Goal: Answer question/provide support

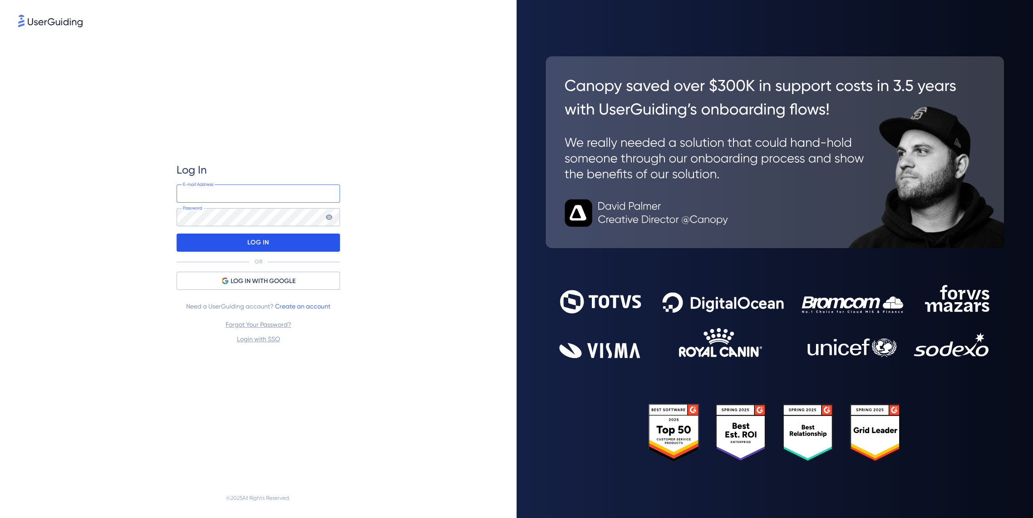
type input "assafl@3doptix.com"
click at [294, 246] on div "LOG IN" at bounding box center [258, 242] width 163 height 18
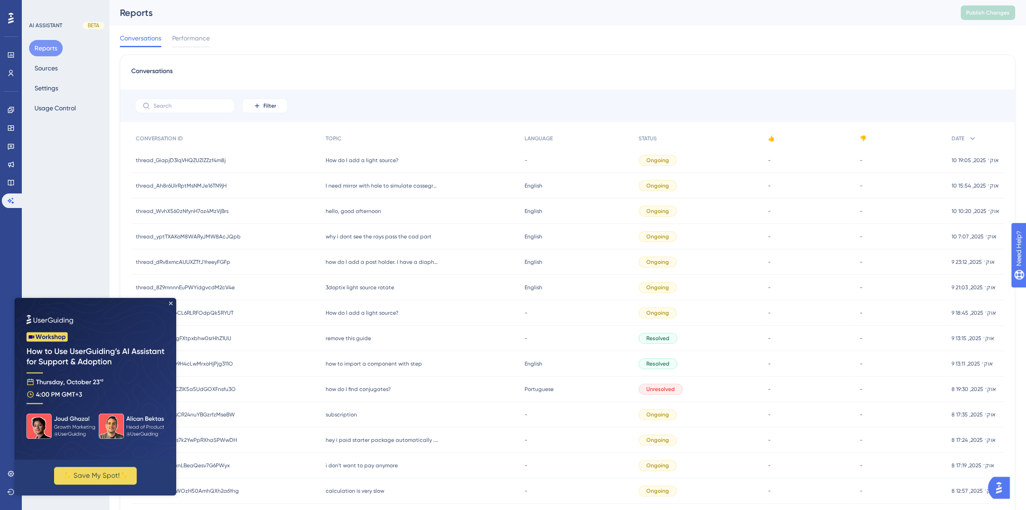
click at [168, 301] on img at bounding box center [96, 379] width 162 height 162
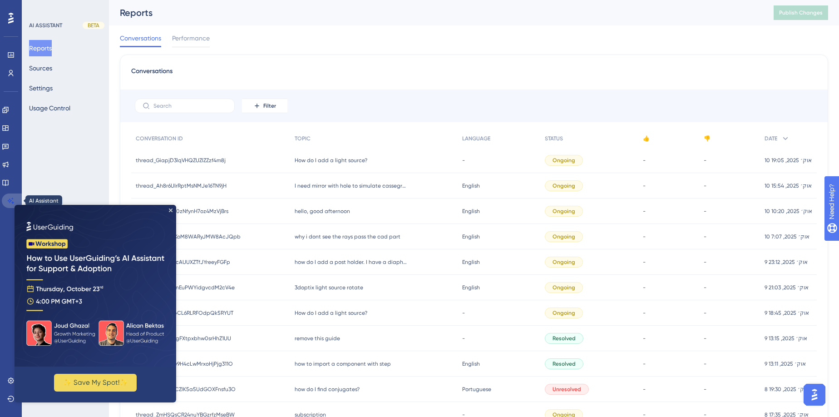
click at [8, 199] on icon at bounding box center [10, 200] width 7 height 7
click at [166, 211] on img at bounding box center [96, 286] width 162 height 162
click at [169, 210] on icon "Close Preview" at bounding box center [171, 210] width 4 height 4
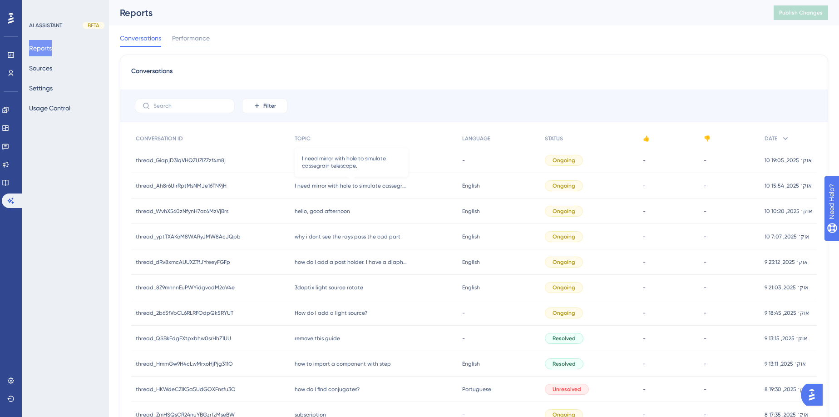
click at [352, 186] on span "I need mirror with hole to simulate cassegrain telescope." at bounding box center [352, 185] width 114 height 7
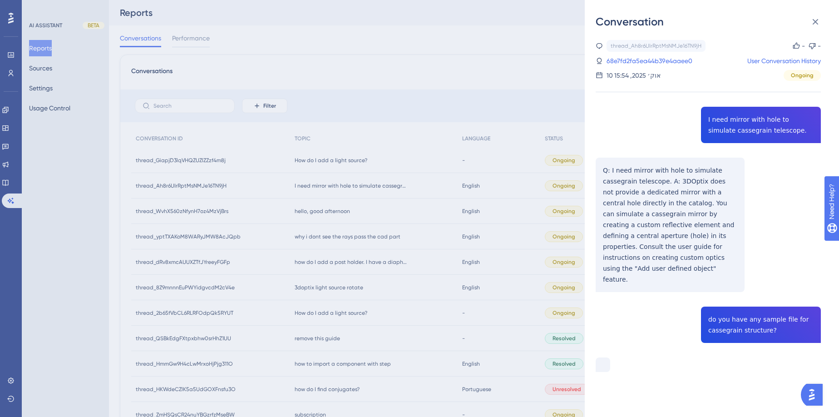
click at [728, 317] on div "thread_Ah8r6UIrRptMsNMJe16TN9jH Copy - - 68e7fd2fa5ea44b39e4aaee0 User Conversa…" at bounding box center [708, 229] width 225 height 378
copy span "cassegrain"
drag, startPoint x: 327, startPoint y: 52, endPoint x: 373, endPoint y: 67, distance: 48.1
click at [372, 68] on div "Conversation thread_Ah8r6UIrRptMsNMJe16TN9jH Copy - - 68e7fd2fa5ea44b39e4aaee0 …" at bounding box center [419, 208] width 839 height 417
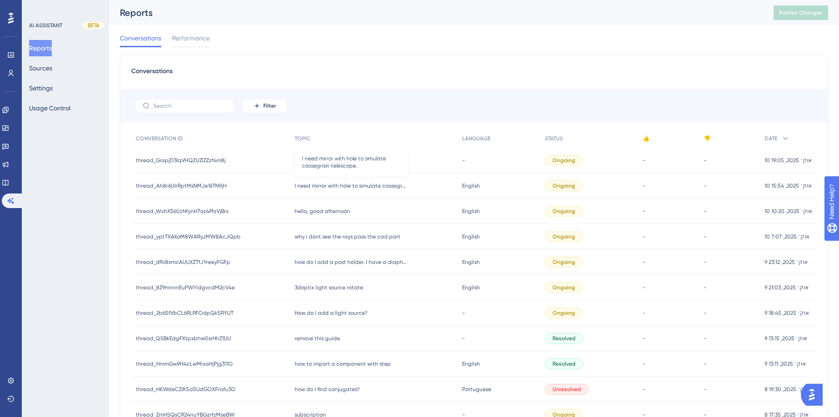
click at [319, 185] on span "I need mirror with hole to simulate cassegrain telescope." at bounding box center [352, 185] width 114 height 7
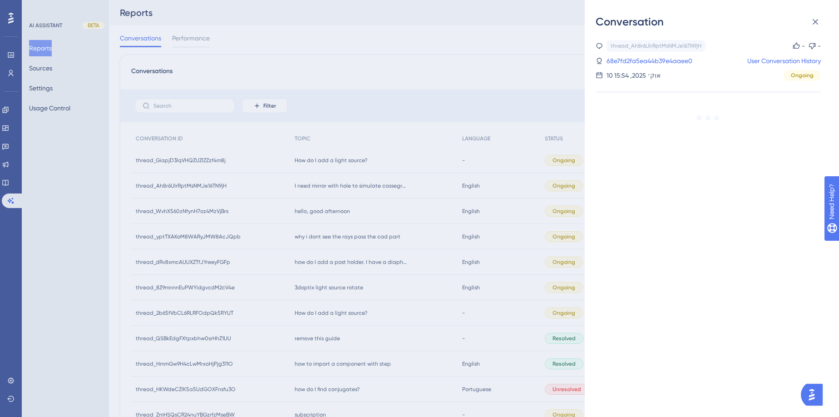
click at [638, 69] on div "thread_Ah8r6UIrRptMsNMJe16TN9jH Copy - - 68e7fd2fa5ea44b39e4aaee0 User Conversa…" at bounding box center [708, 60] width 225 height 41
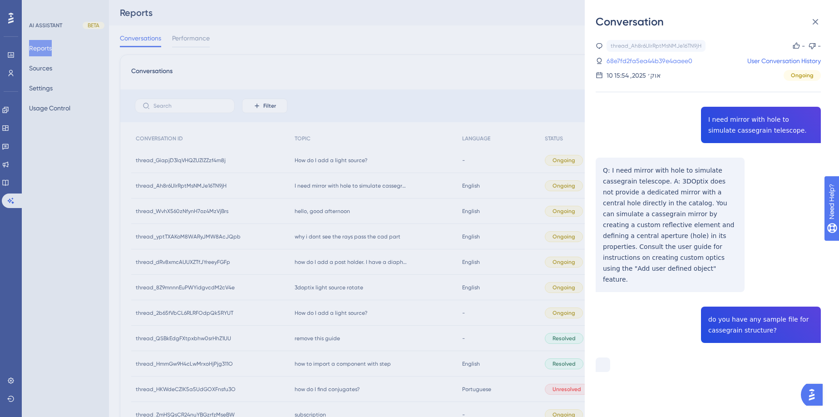
click at [639, 66] on div "thread_Ah8r6UIrRptMsNMJe16TN9jH Copy - - 68e7fd2fa5ea44b39e4aaee0 User Conversa…" at bounding box center [708, 60] width 225 height 41
click at [640, 64] on link "68e7fd2fa5ea44b39e4aaee0" at bounding box center [650, 60] width 86 height 11
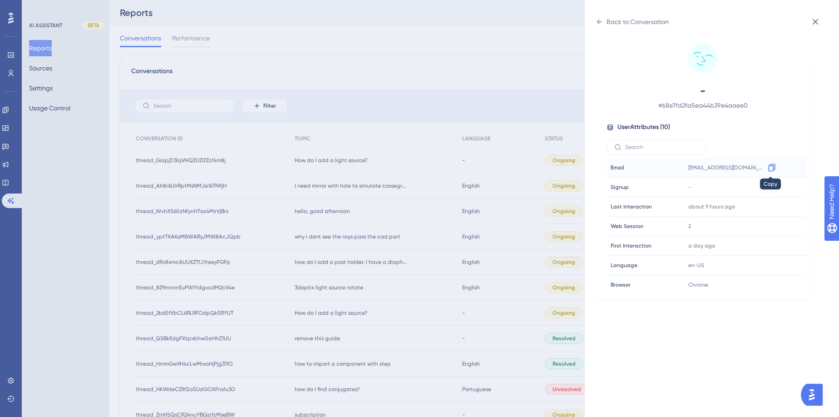
click at [772, 168] on icon at bounding box center [771, 168] width 7 height 8
click at [341, 213] on div "Back to Conversation - # 68e7fd2fa5ea44b39e4aaee0 User Attributes ( 10 ) Email …" at bounding box center [419, 208] width 839 height 417
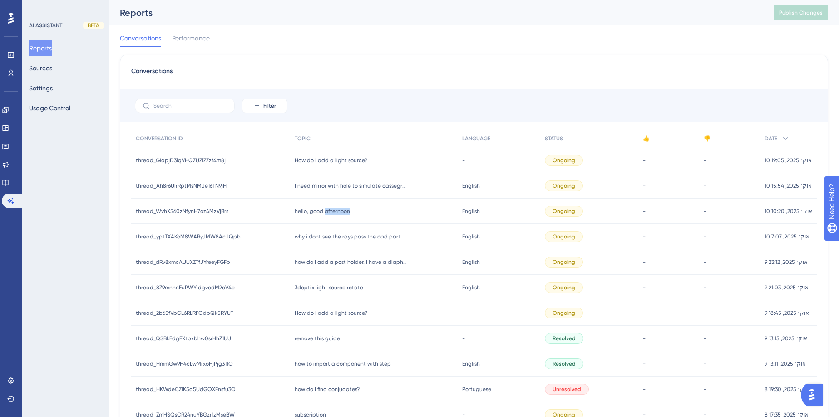
click at [341, 213] on span "hello, good afternoon" at bounding box center [322, 211] width 55 height 7
click at [331, 208] on span "hello, good afternoon" at bounding box center [322, 211] width 55 height 7
click at [314, 208] on span "hello, good afternoon" at bounding box center [322, 211] width 55 height 7
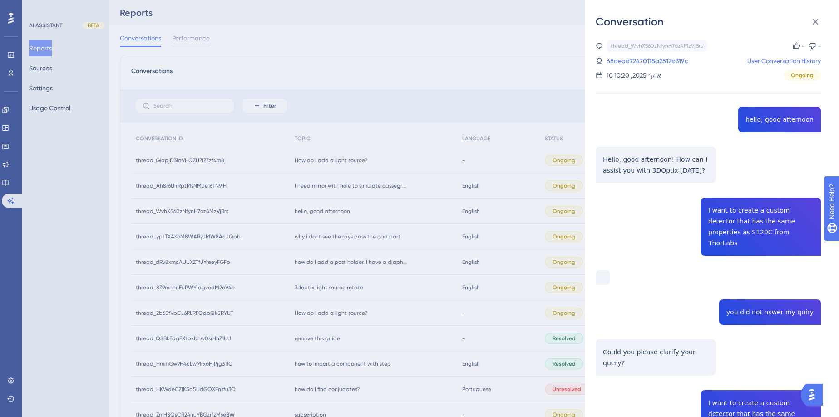
click at [672, 66] on div "thread_WvhX560zNfynH7oz4MzVjBrs Copy - - 68aead72470118a2512b319c User Conversa…" at bounding box center [708, 60] width 225 height 41
click at [670, 57] on link "68aead72470118a2512b319c" at bounding box center [648, 60] width 82 height 11
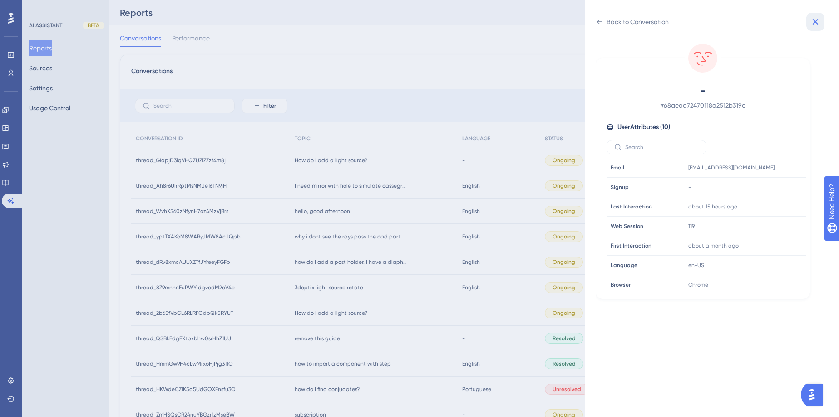
click at [816, 28] on button at bounding box center [815, 22] width 18 height 18
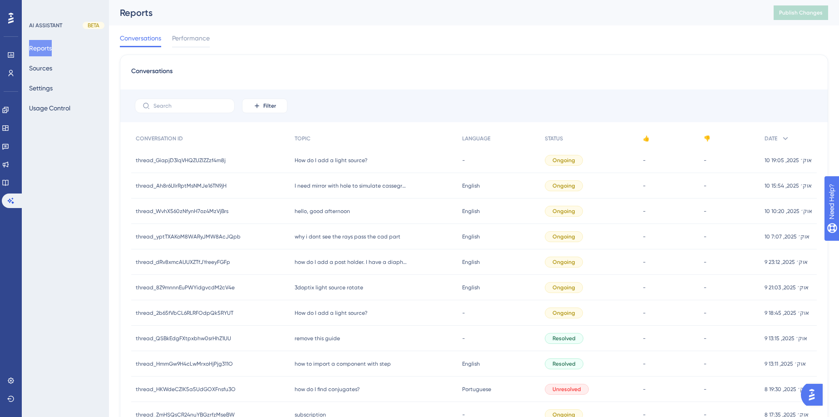
click at [361, 241] on div "why i dont see the rays pass the cad part why i dont see the rays pass the cad …" at bounding box center [374, 236] width 168 height 25
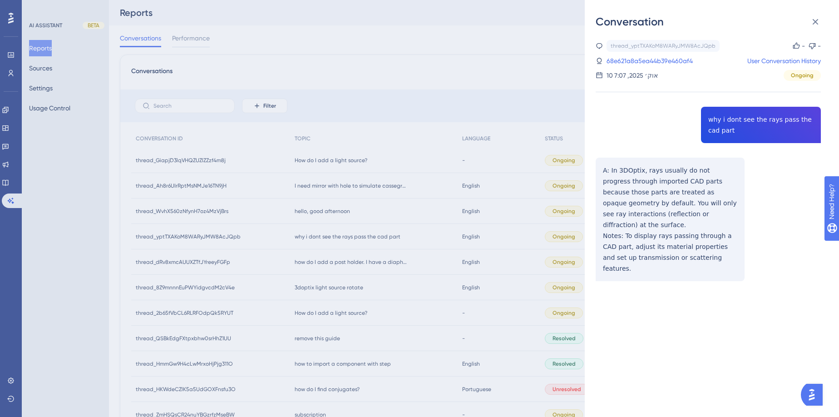
click at [333, 287] on div "Conversation thread_yptTXAKoM8WARyJMW8AcJQpb Copy - - 68e621a8a5ea44b39e460af4 …" at bounding box center [419, 208] width 839 height 417
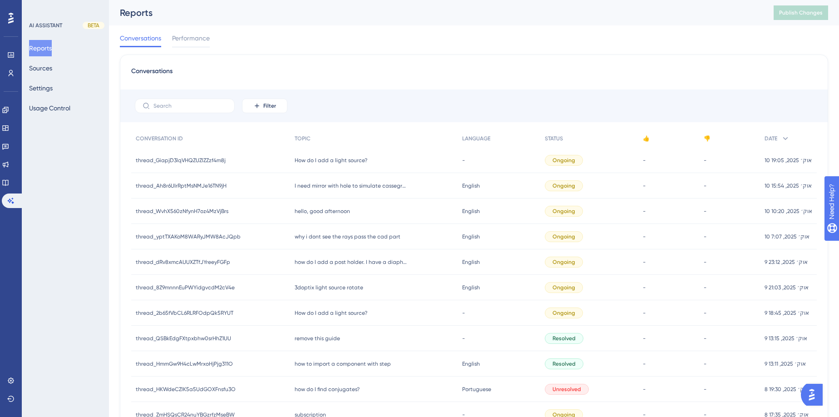
click at [333, 287] on span "3doptix light source rotate" at bounding box center [329, 287] width 69 height 7
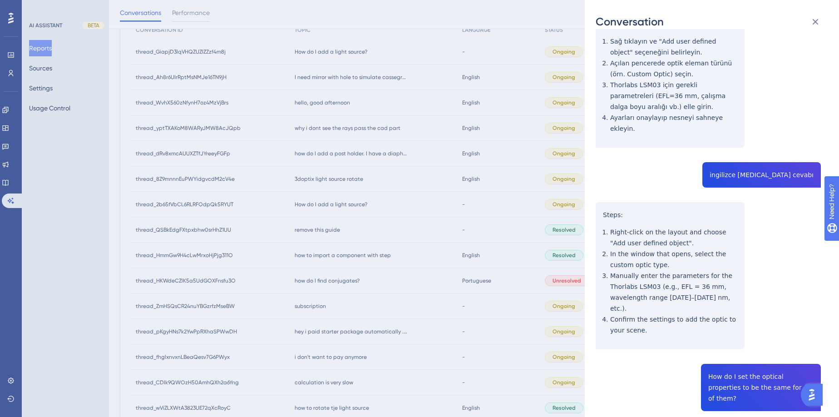
scroll to position [69, 0]
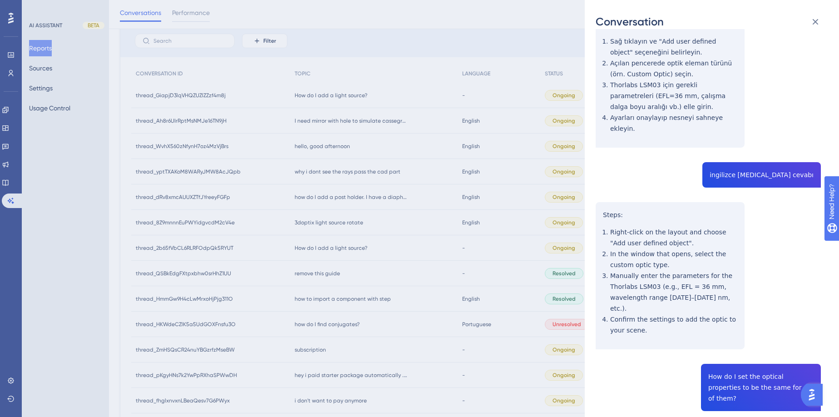
click at [360, 195] on div "Conversation thread_8Z9mnnnEuPWYidgvcdM2cV4e Copy - - 68e7f112a5ea44b39e4a7b36 …" at bounding box center [419, 208] width 839 height 417
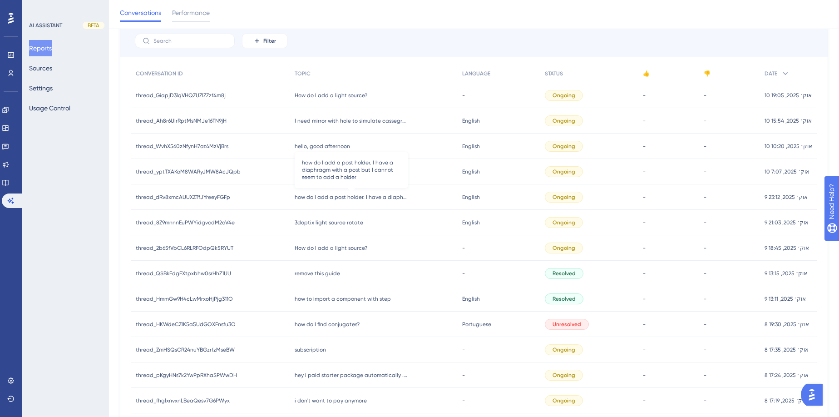
click at [360, 195] on span "how do I add a post holder. I have a diaphragm with a post but I cannot seem to…" at bounding box center [352, 196] width 114 height 7
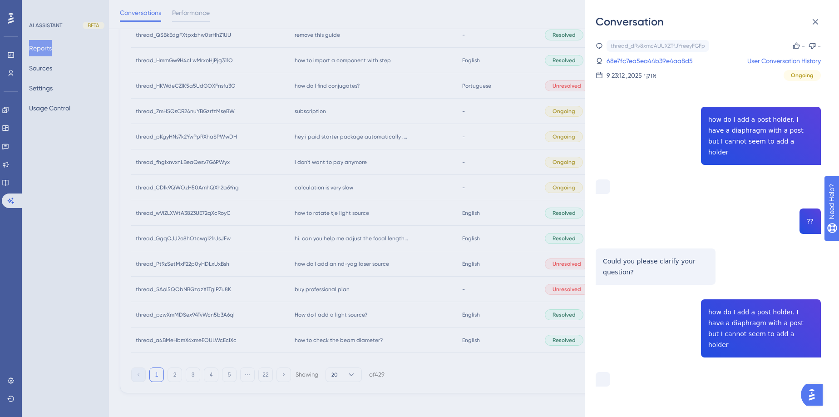
scroll to position [312, 0]
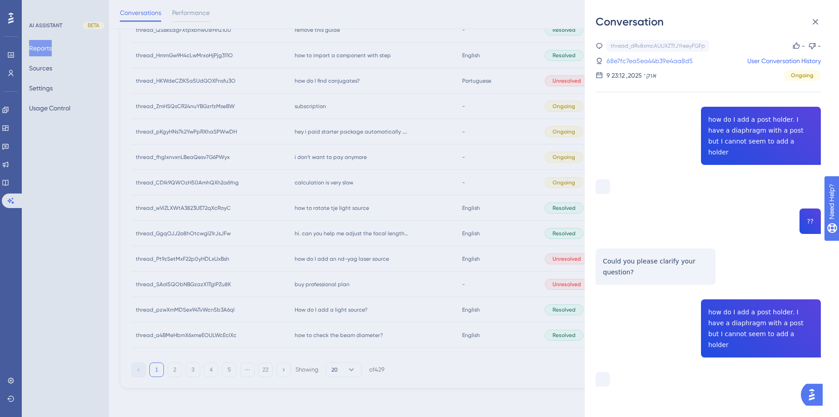
click at [637, 58] on link "68e7fc7ea5ea44b39e4aa8d5" at bounding box center [650, 60] width 86 height 11
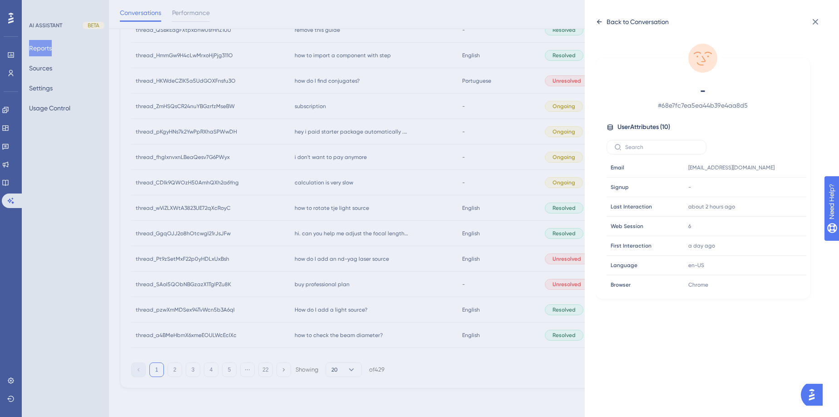
click at [597, 23] on icon at bounding box center [599, 21] width 7 height 7
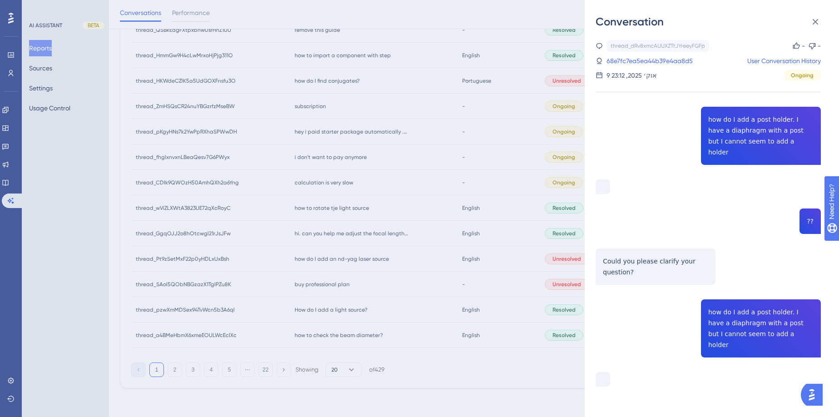
click at [338, 185] on div "Conversation thread_dRv8xmcAUUXZTfJYreeyFGFp Copy - - 68e7fc7ea5ea44b39e4aa8d5 …" at bounding box center [419, 208] width 839 height 417
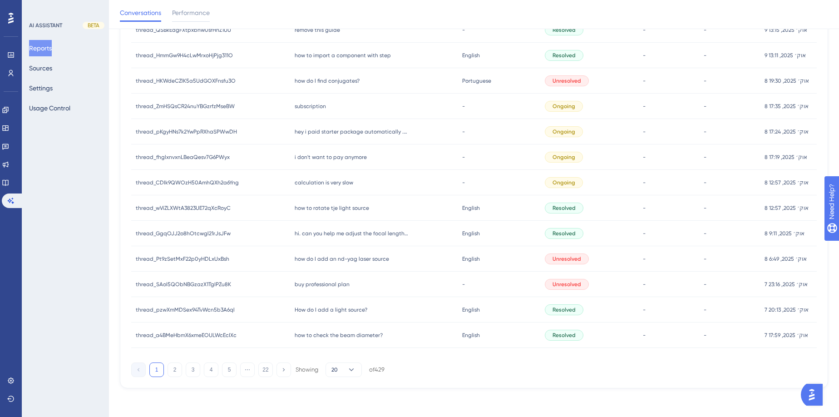
click at [337, 186] on div "calculation is very slow calculation is very slow" at bounding box center [374, 182] width 168 height 25
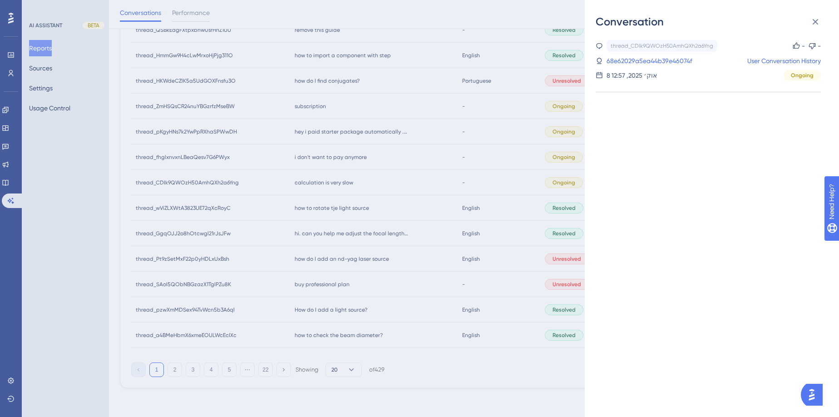
click at [336, 183] on div "Conversation thread_CDIk9QWOzH50AmhQXh2a6Yng Copy - - 68e62029a5ea44b39e46074f …" at bounding box center [419, 208] width 839 height 417
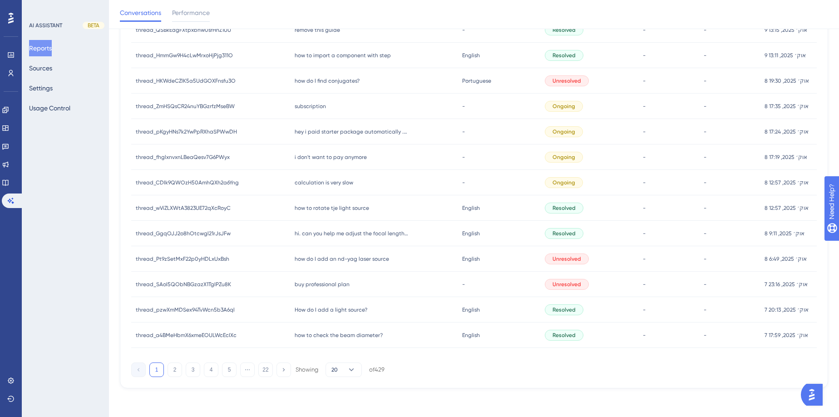
click at [336, 183] on span "calculation is very slow" at bounding box center [324, 182] width 59 height 7
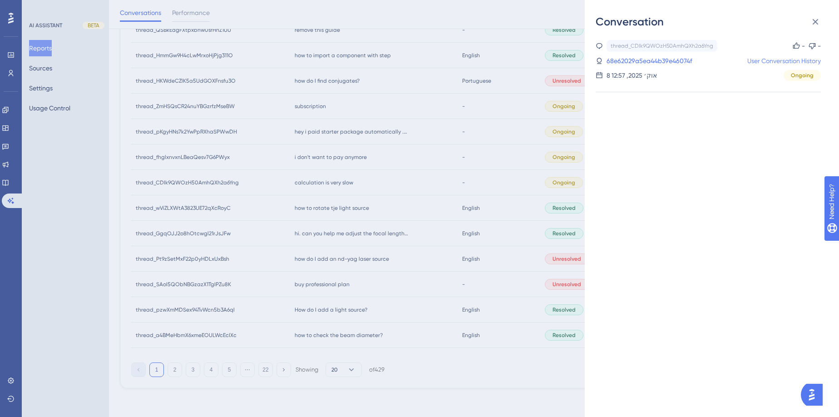
click at [756, 65] on link "User Conversation History" at bounding box center [784, 60] width 74 height 11
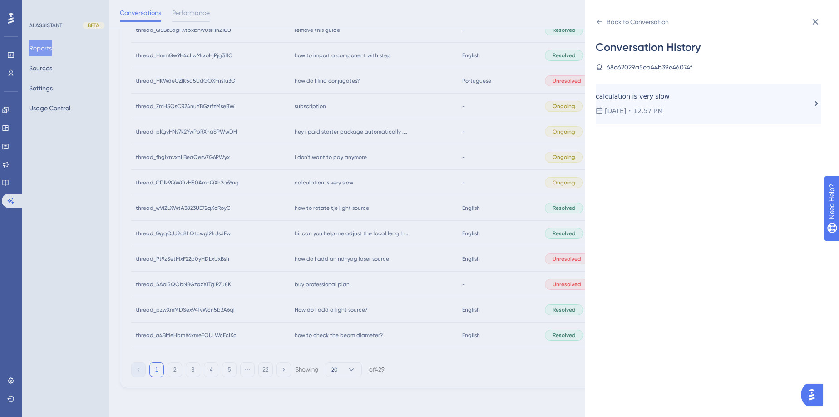
click at [616, 106] on span "10.08.2025" at bounding box center [615, 110] width 21 height 11
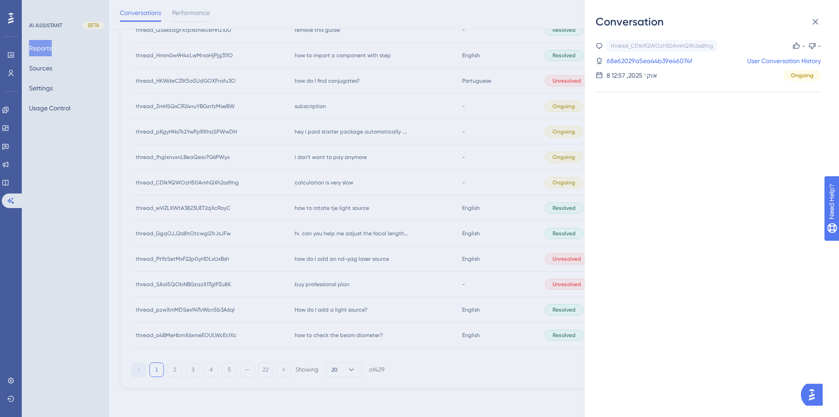
click at [341, 134] on div "Conversation thread_CDIk9QWOzH50AmhQXh2a6Yng Copy - - 68e62029a5ea44b39e46074f …" at bounding box center [419, 208] width 839 height 417
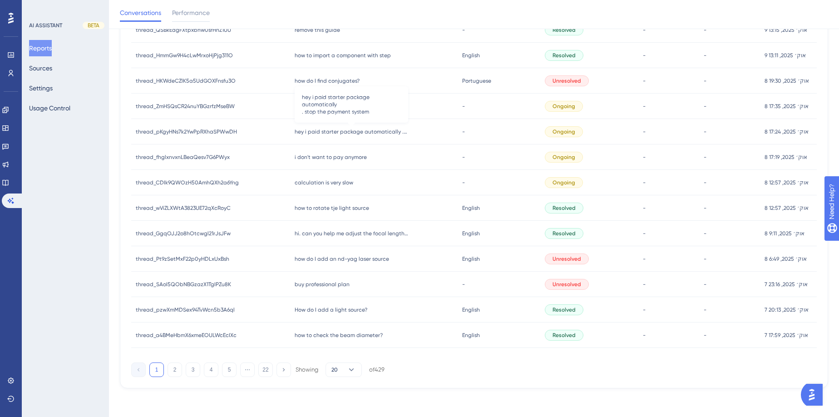
click at [341, 134] on span "hey i paid starter package automatically . stop the payment system" at bounding box center [352, 131] width 114 height 7
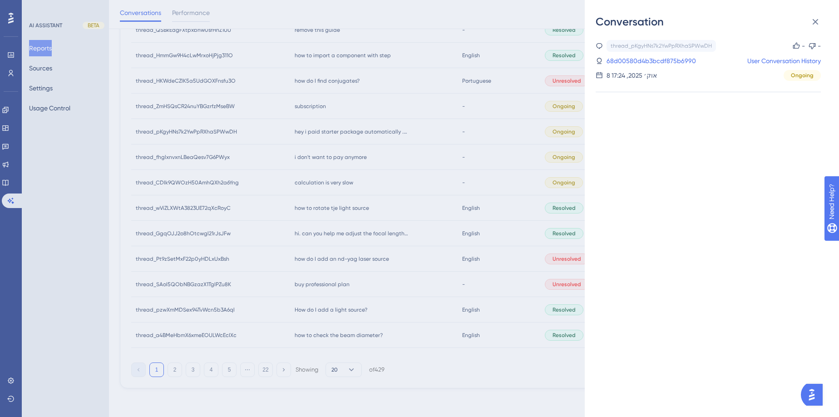
scroll to position [243, 0]
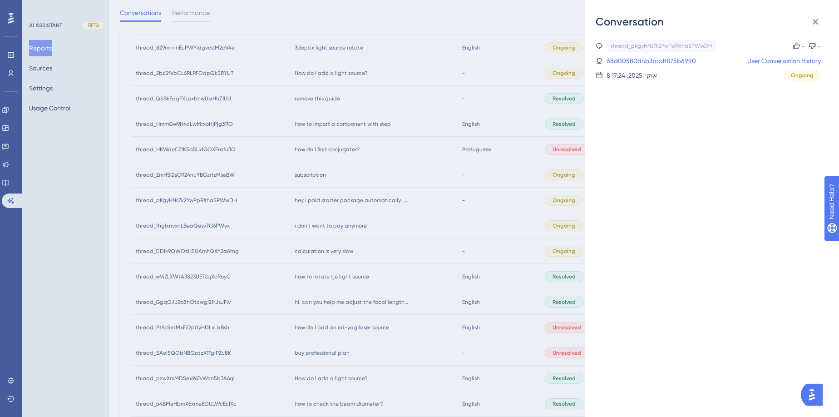
click at [308, 172] on div "Conversation thread_pKgyHNs7k2YwPpRXhaSPWwDH Copy - - 68d00580d4b3bcdf875b6990 …" at bounding box center [419, 208] width 839 height 417
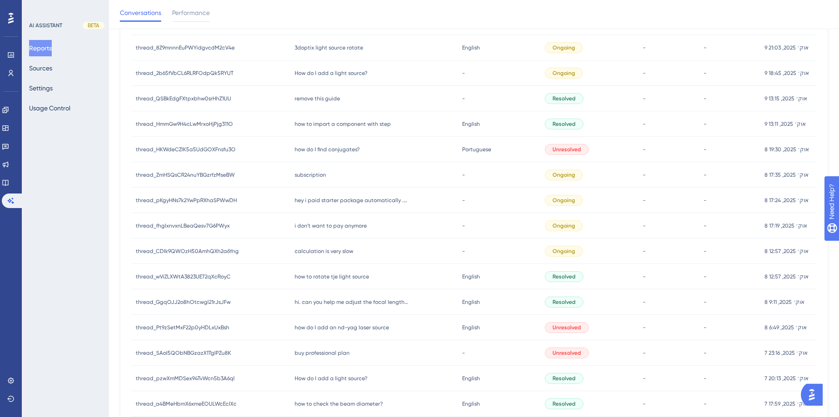
click at [308, 172] on span "subscription" at bounding box center [310, 174] width 31 height 7
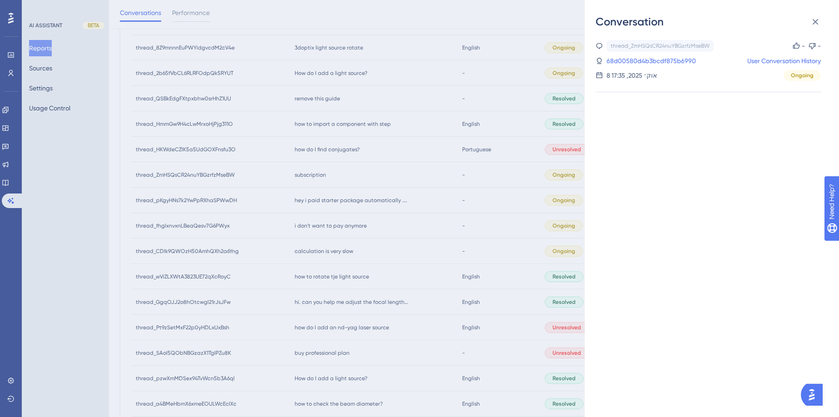
click at [318, 153] on div "Conversation thread_ZmHSQsCR24nuYBGzrfzMseBW Copy - - 68d00580d4b3bcdf875b6990 …" at bounding box center [419, 208] width 839 height 417
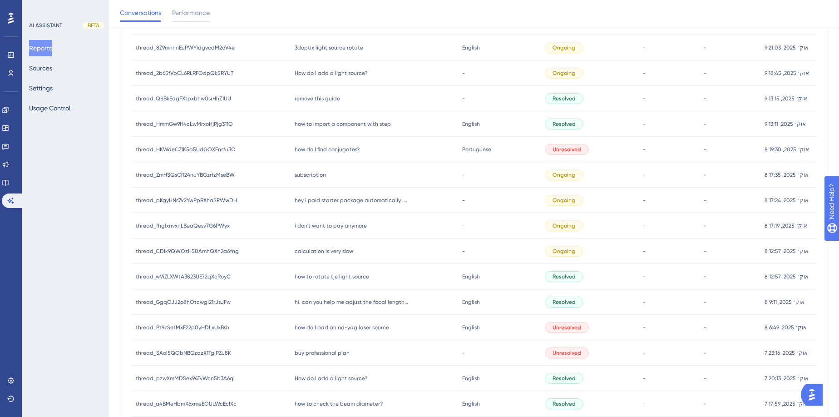
click at [318, 153] on span "how do I find conjugates?" at bounding box center [327, 149] width 65 height 7
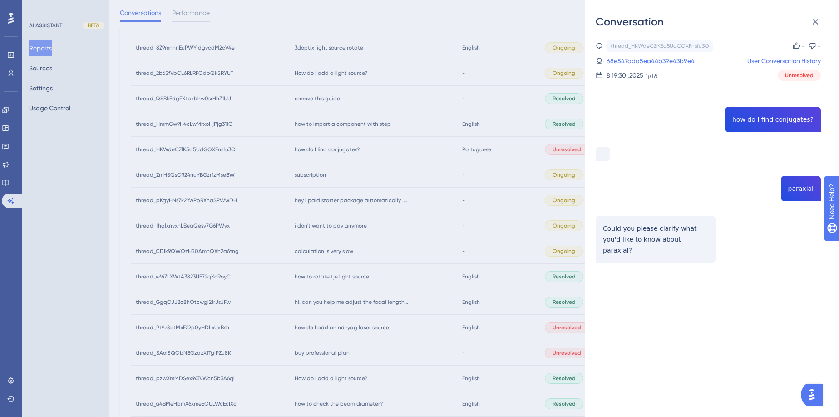
click at [785, 125] on div "thread_HKWdeCZlK5a5UdGOXFnsfu3O Copy - - 68e547ada5ea44b39e43b9e4 User Conversa…" at bounding box center [708, 174] width 225 height 269
click at [785, 122] on div "thread_HKWdeCZlK5a5UdGOXFnsfu3O Copy - - 68e547ada5ea44b39e43b9e4 User Conversa…" at bounding box center [708, 174] width 225 height 269
copy span "conjugates"
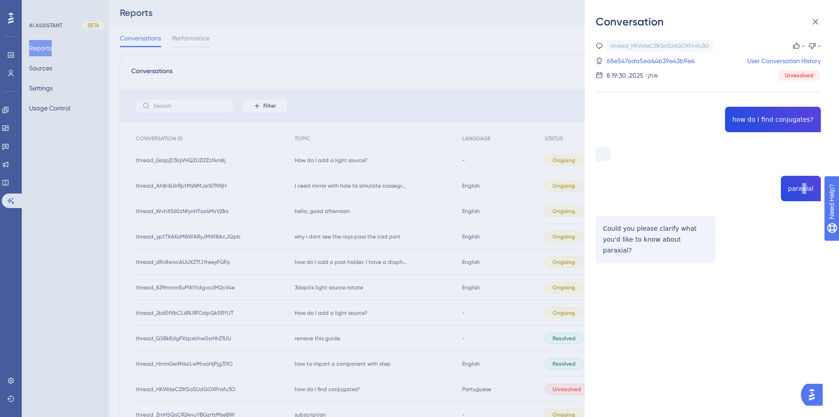
click at [802, 187] on div "thread_HKWdeCZlK5a5UdGOXFnsfu3O Copy - - 68e547ada5ea44b39e43b9e4 User Conversa…" at bounding box center [708, 174] width 225 height 269
click at [801, 187] on div "thread_HKWdeCZlK5a5UdGOXFnsfu3O Copy - - 68e547ada5ea44b39e43b9e4 User Conversa…" at bounding box center [708, 174] width 225 height 269
click at [800, 188] on div "thread_HKWdeCZlK5a5UdGOXFnsfu3O Copy - - 68e547ada5ea44b39e43b9e4 User Conversa…" at bounding box center [708, 174] width 225 height 269
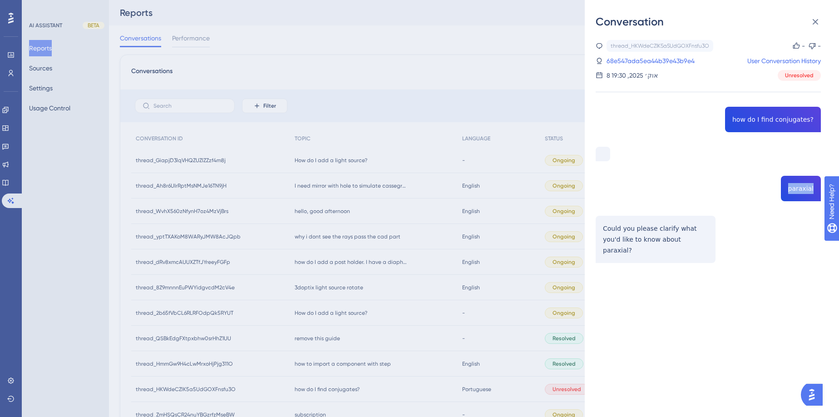
click at [800, 188] on div "thread_HKWdeCZlK5a5UdGOXFnsfu3O Copy - - 68e547ada5ea44b39e43b9e4 User Conversa…" at bounding box center [708, 174] width 225 height 269
click at [323, 185] on div "Conversation thread_HKWdeCZlK5a5UdGOXFnsfu3O Copy - - 68e547ada5ea44b39e43b9e4 …" at bounding box center [419, 208] width 839 height 417
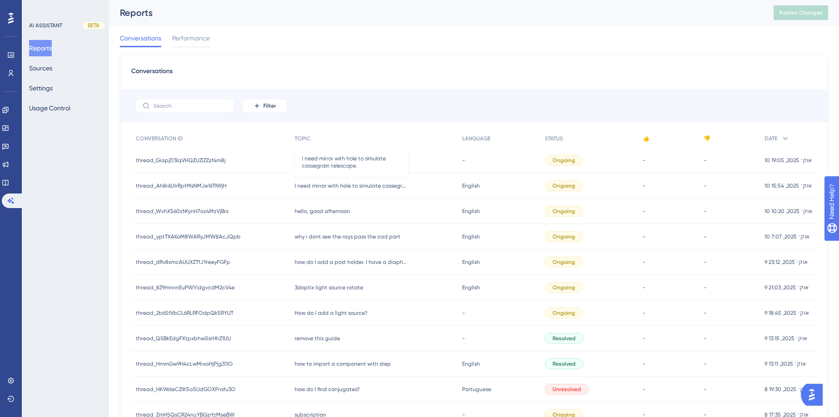
click at [323, 185] on span "I need mirror with hole to simulate cassegrain telescope." at bounding box center [352, 185] width 114 height 7
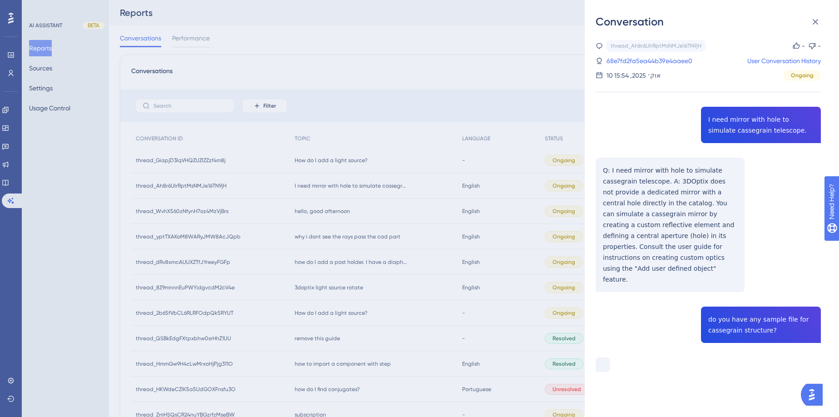
click at [321, 211] on div "Conversation thread_Ah8r6UIrRptMsNMJe16TN9jH Copy - - 68e7fd2fa5ea44b39e4aaee0 …" at bounding box center [419, 208] width 839 height 417
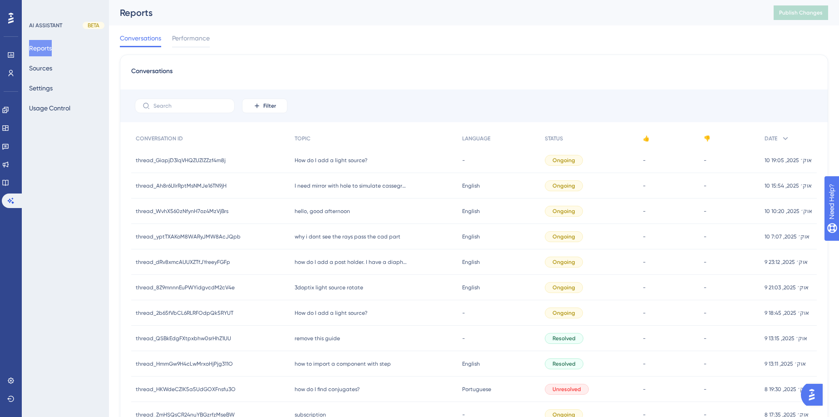
click at [321, 211] on span "hello, good afternoon" at bounding box center [322, 211] width 55 height 7
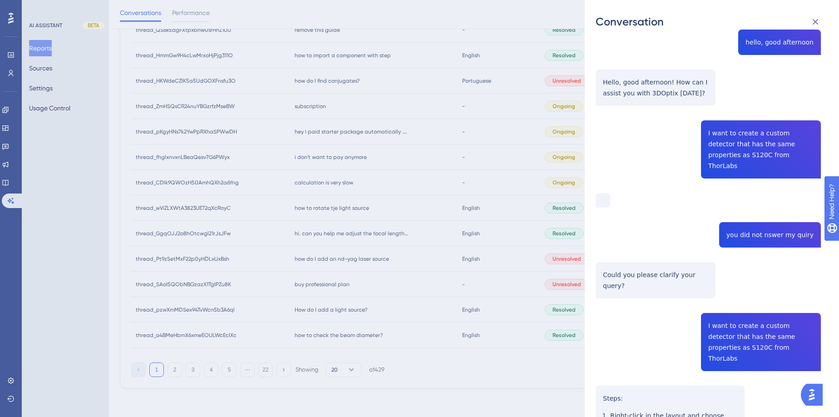
scroll to position [74, 0]
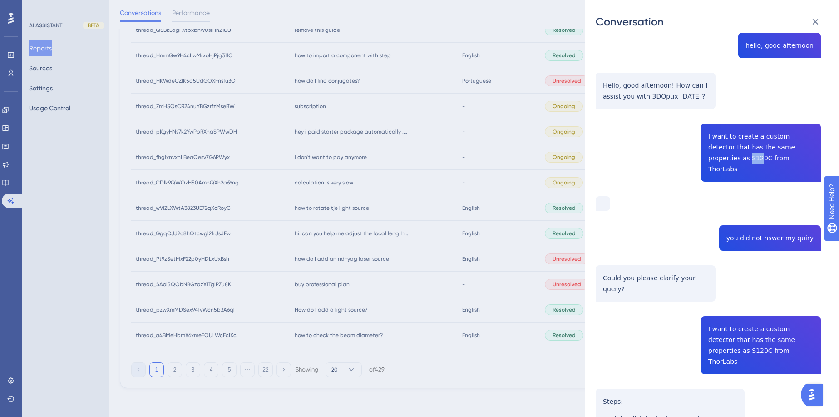
drag, startPoint x: 703, startPoint y: 158, endPoint x: 716, endPoint y: 158, distance: 13.2
